Goal: Task Accomplishment & Management: Complete application form

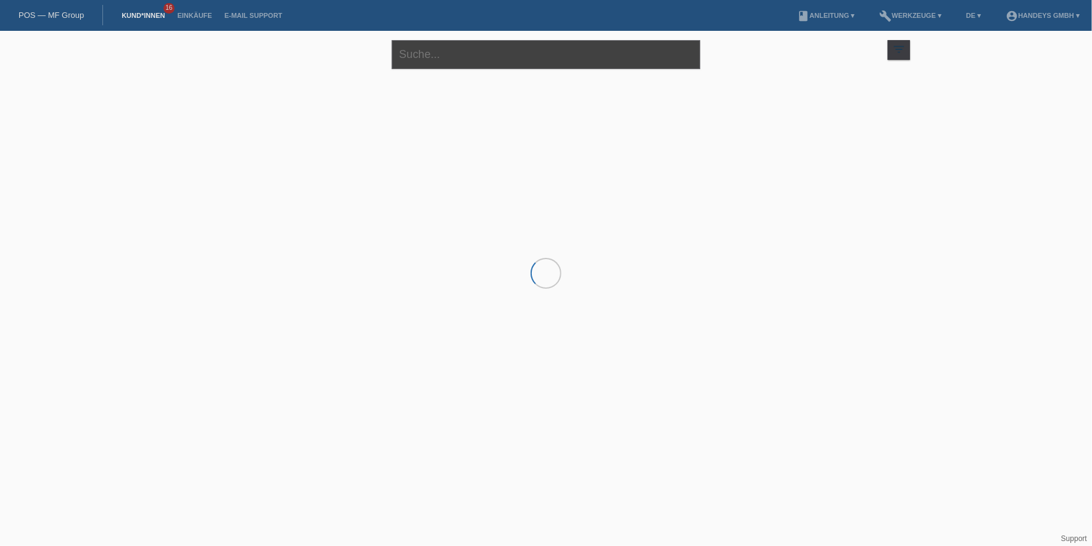
click at [437, 48] on input "text" at bounding box center [546, 54] width 308 height 29
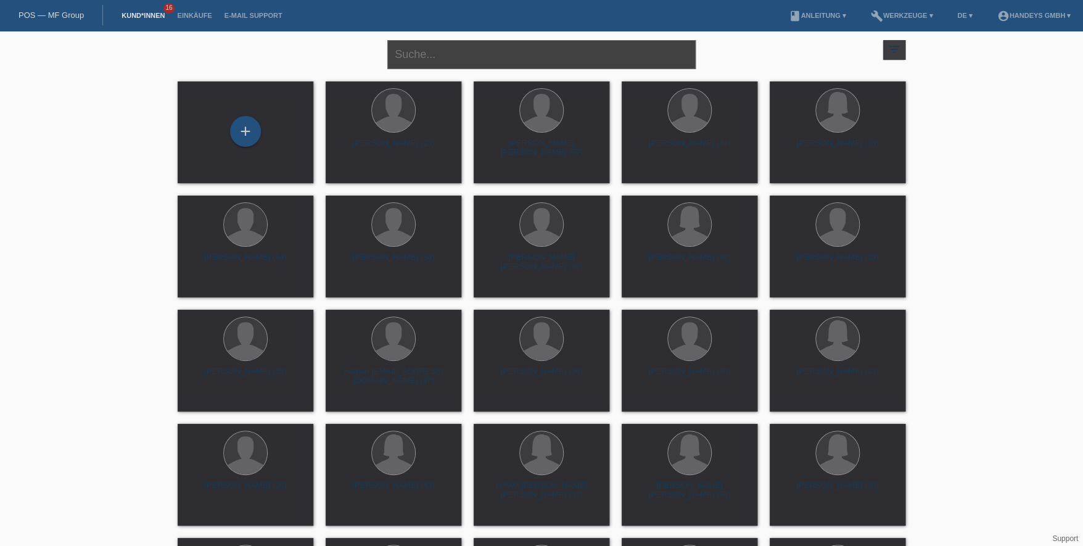
click at [481, 62] on input "text" at bounding box center [541, 54] width 308 height 29
type input "secaira"
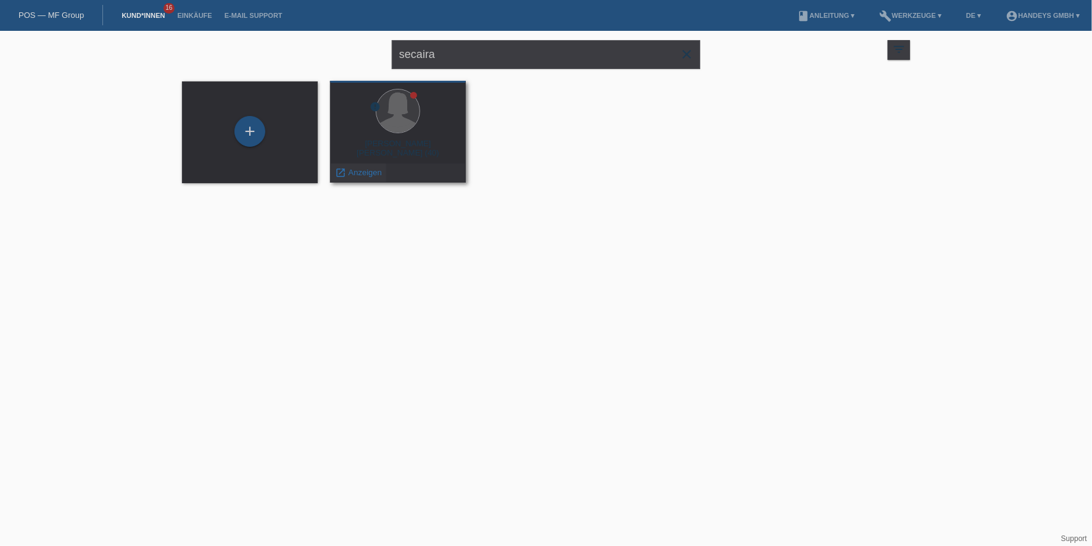
click at [358, 173] on span "Anzeigen" at bounding box center [364, 172] width 33 height 9
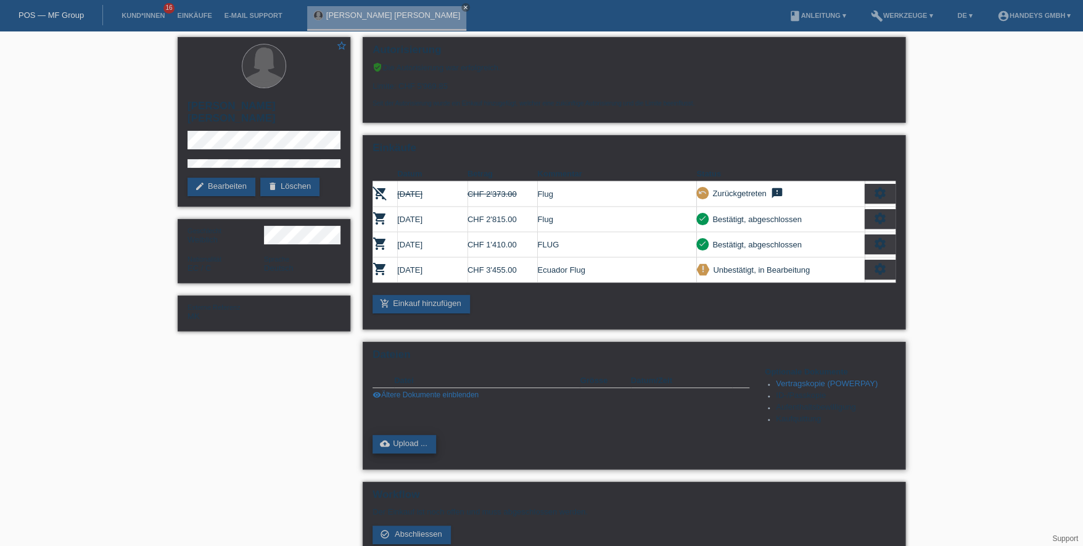
click at [395, 435] on link "cloud_upload Upload ..." at bounding box center [405, 444] width 64 height 19
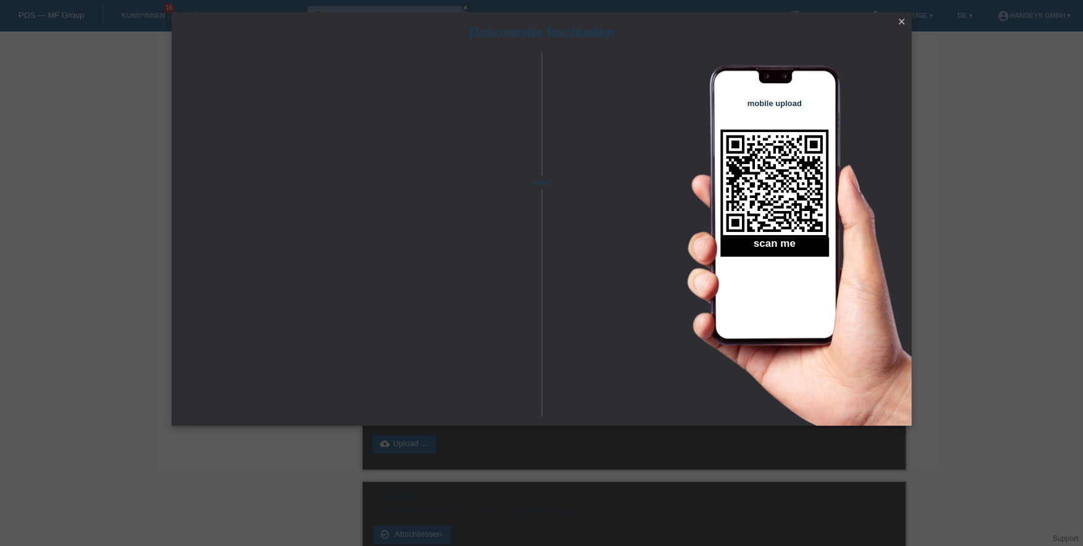
click at [904, 18] on icon "close" at bounding box center [902, 22] width 10 height 10
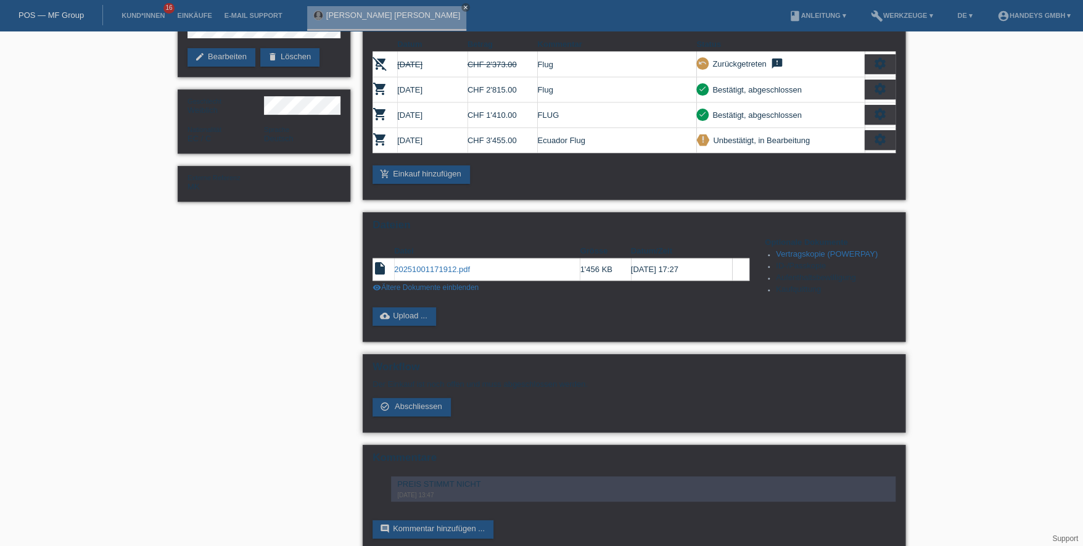
scroll to position [145, 0]
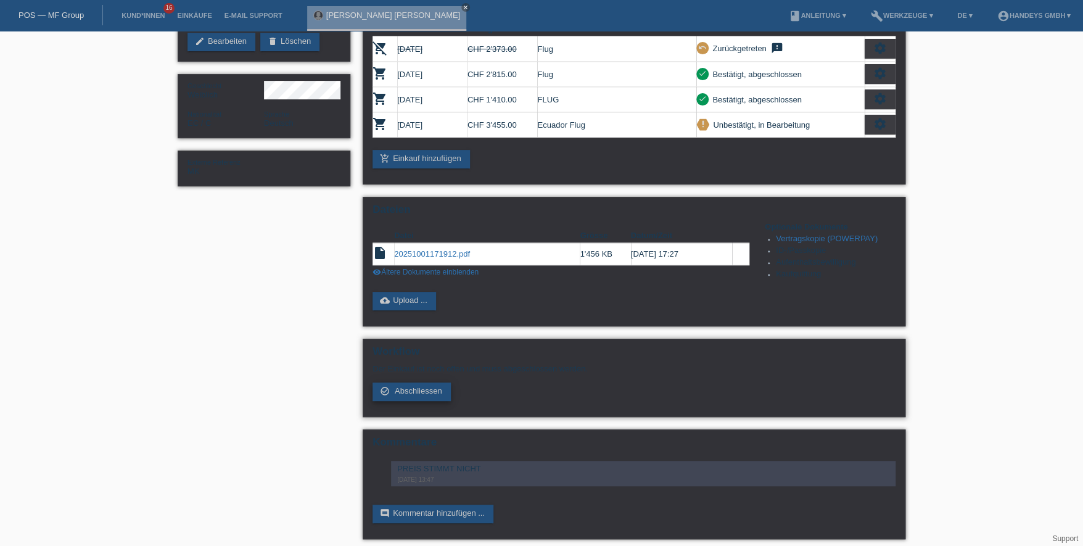
click at [424, 386] on span "Abschliessen" at bounding box center [418, 390] width 47 height 9
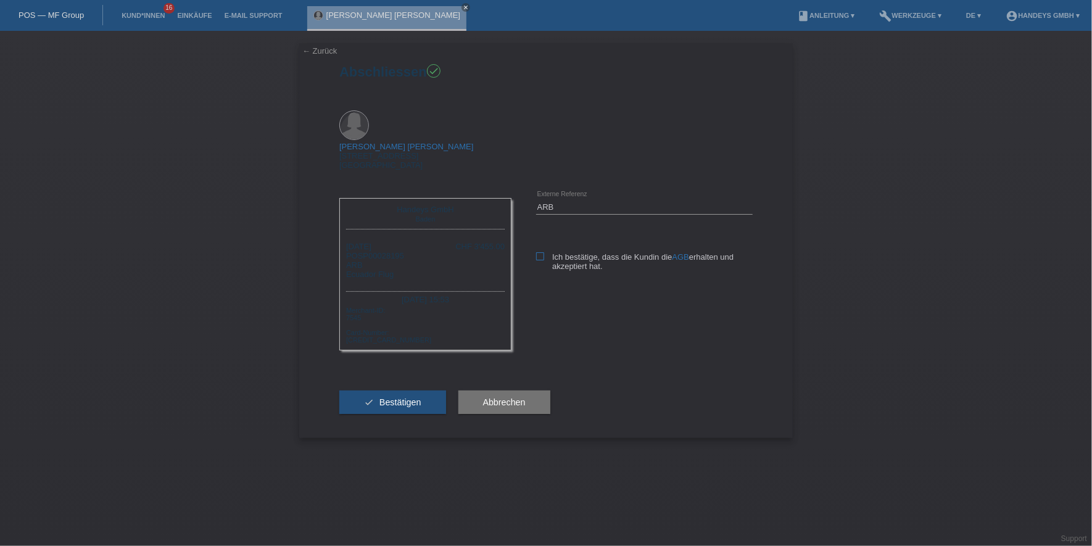
click at [543, 252] on icon at bounding box center [540, 256] width 8 height 8
click at [543, 252] on input "Ich bestätige, dass die Kundin die AGB erhalten und akzeptiert hat." at bounding box center [540, 256] width 8 height 8
checkbox input "true"
click at [384, 397] on span "Bestätigen" at bounding box center [400, 402] width 42 height 10
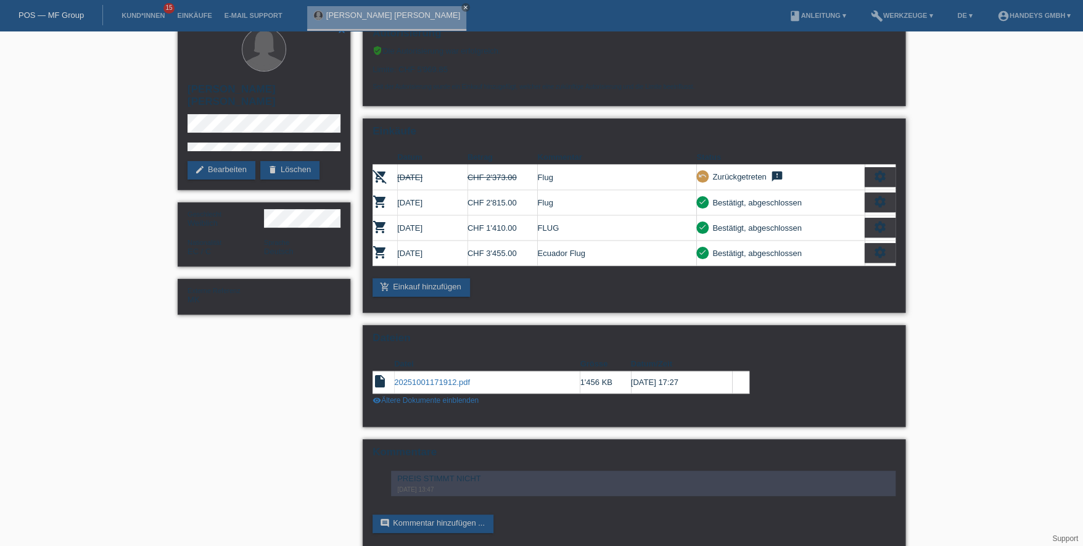
scroll to position [27, 0]
